Goal: Task Accomplishment & Management: Manage account settings

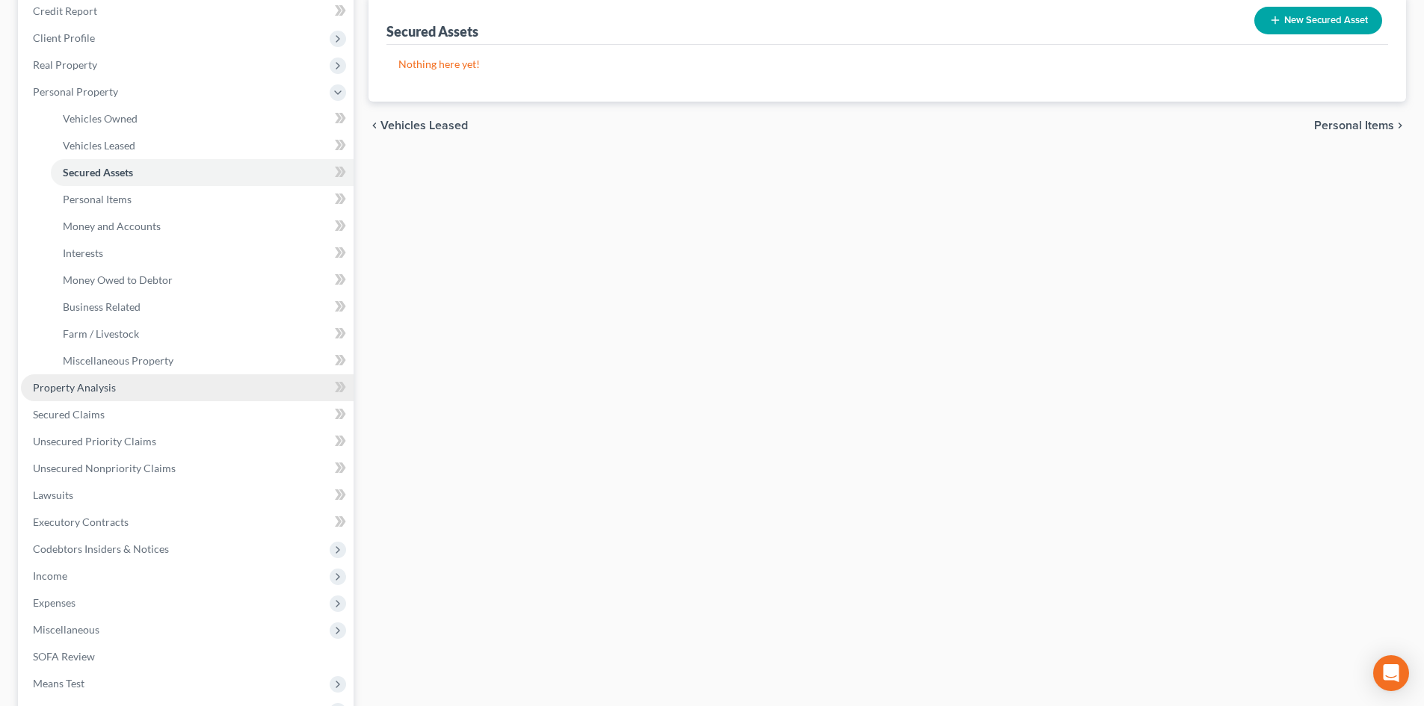
scroll to position [163, 0]
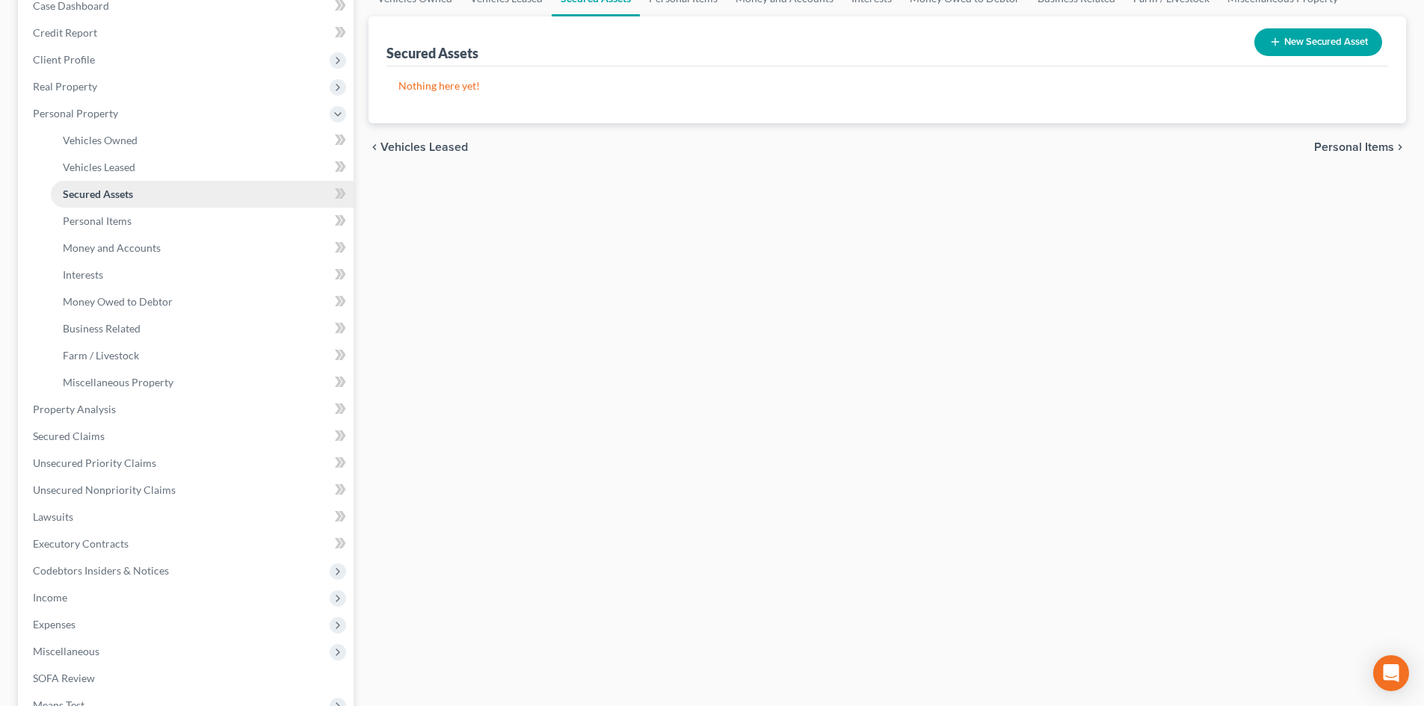
click at [96, 189] on span "Secured Assets" at bounding box center [98, 194] width 70 height 13
click at [108, 188] on span "Secured Assets" at bounding box center [98, 194] width 70 height 13
click at [88, 201] on link "Secured Assets" at bounding box center [202, 194] width 303 height 27
click at [102, 138] on span "Vehicles Owned" at bounding box center [100, 140] width 75 height 13
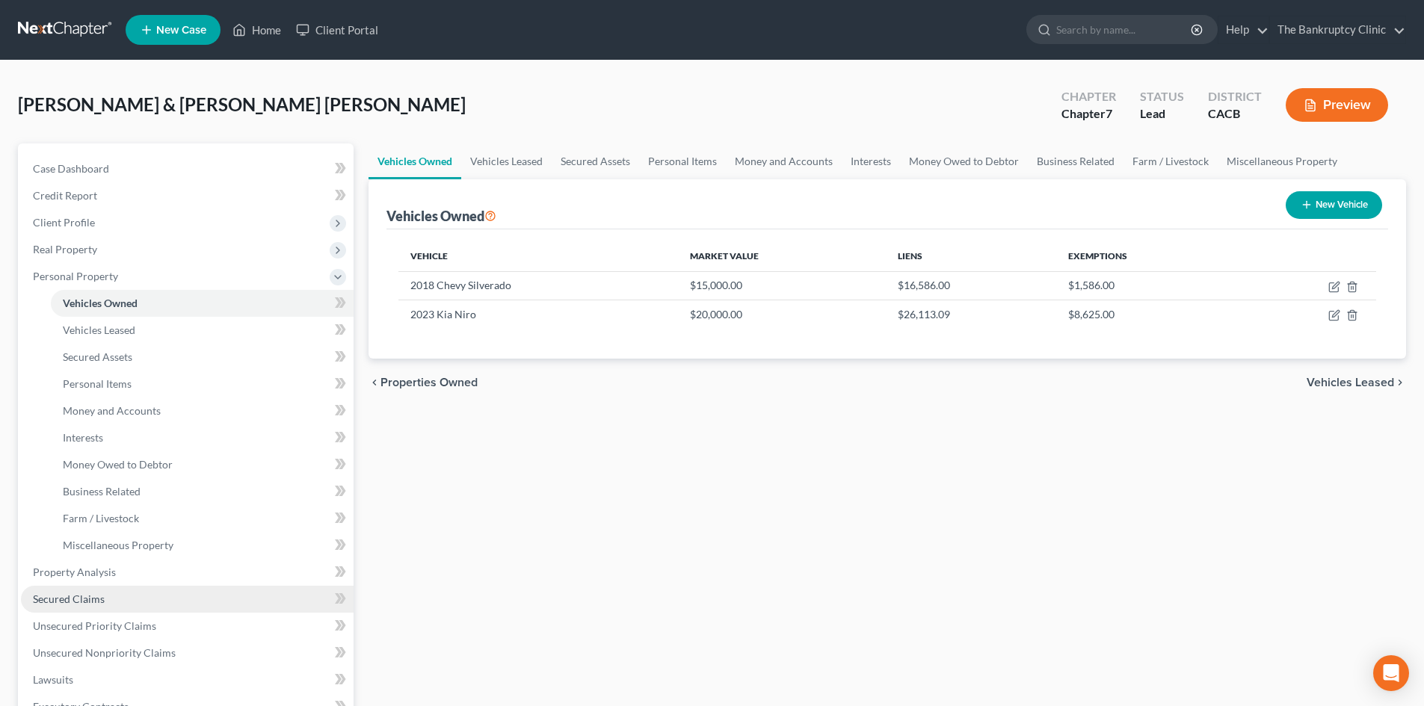
click at [78, 599] on span "Secured Claims" at bounding box center [69, 599] width 72 height 13
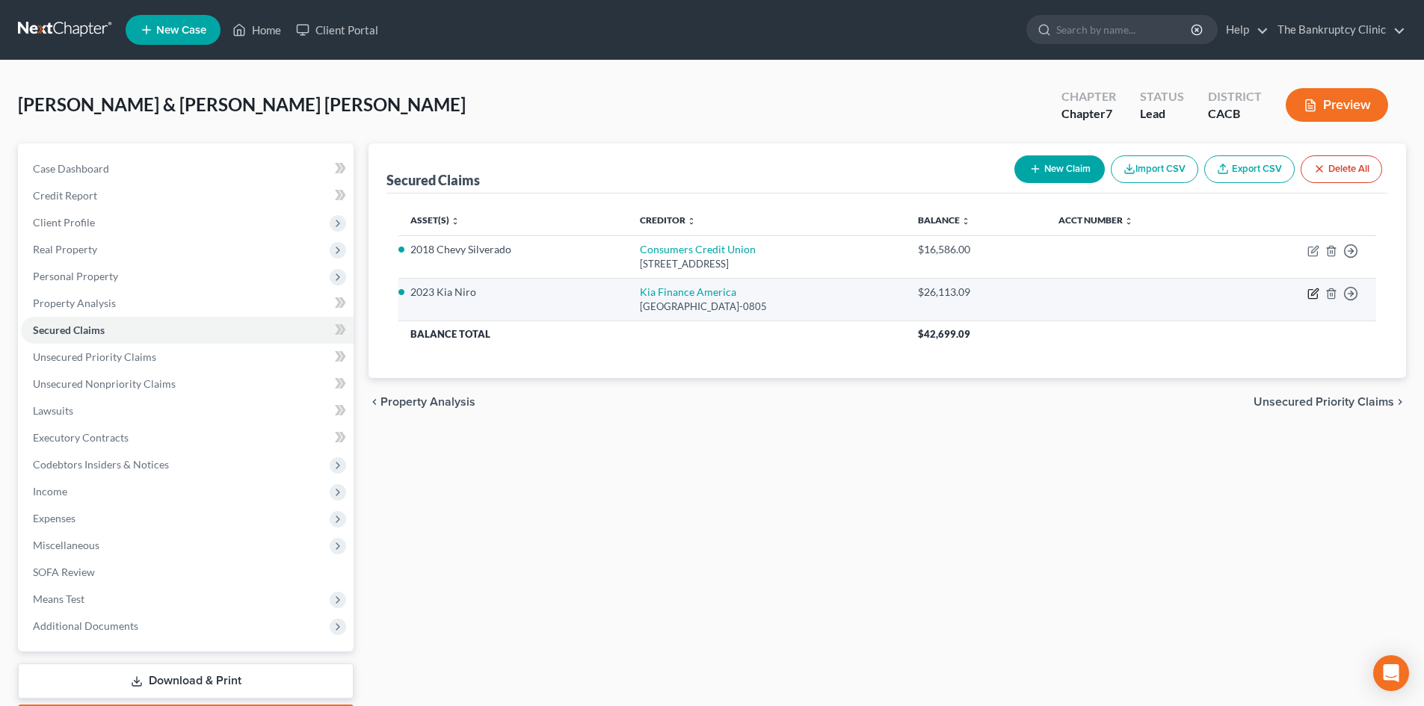
click at [1312, 295] on icon "button" at bounding box center [1314, 291] width 7 height 7
select select "45"
select select "10"
select select "4"
select select "2"
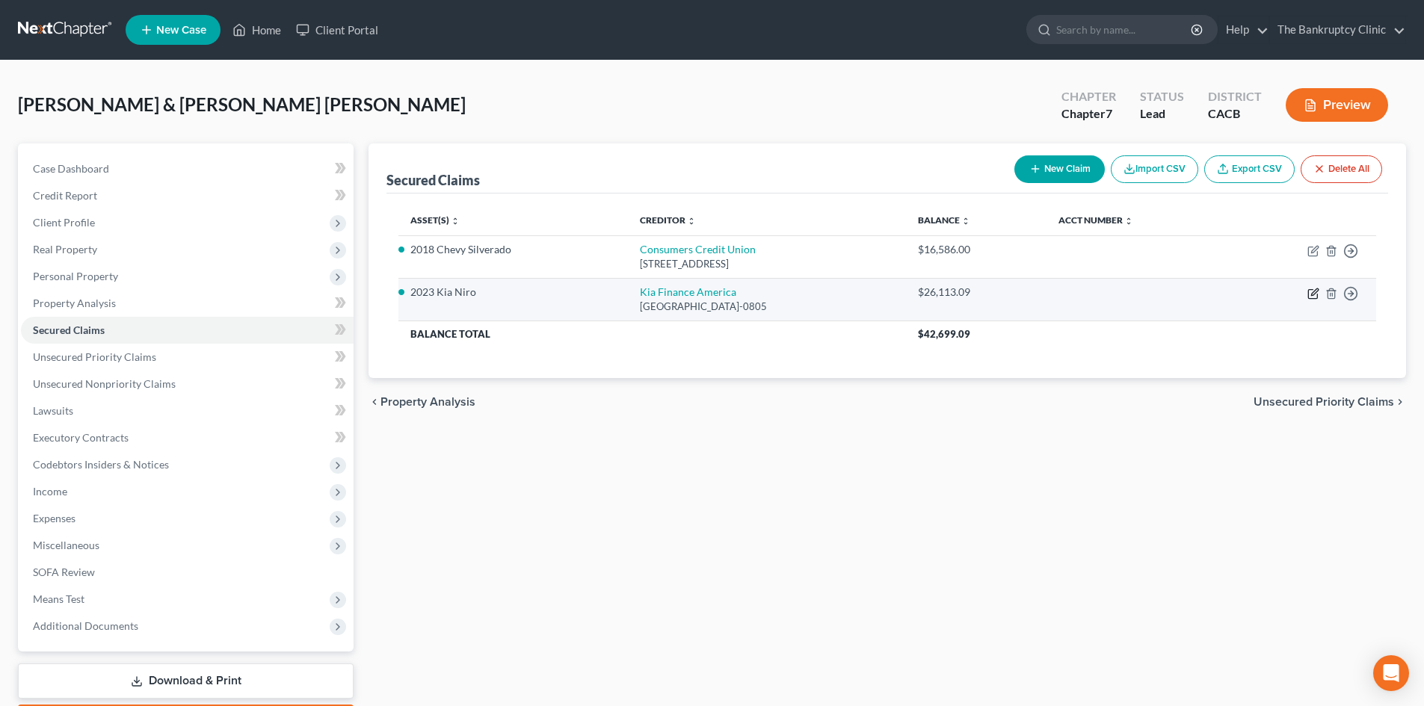
select select "0"
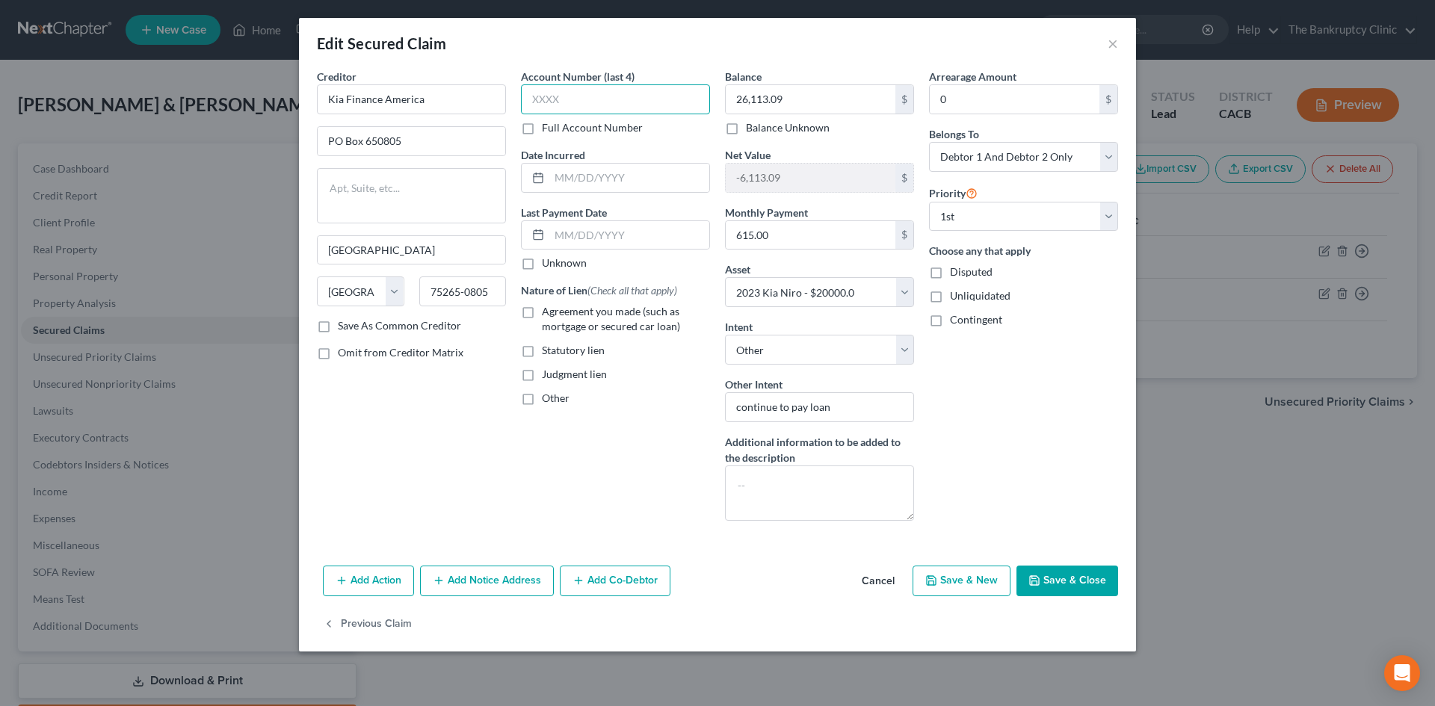
click at [562, 99] on input "text" at bounding box center [615, 99] width 189 height 30
type input "9186"
click at [623, 174] on input "text" at bounding box center [629, 178] width 160 height 28
